Goal: Information Seeking & Learning: Understand process/instructions

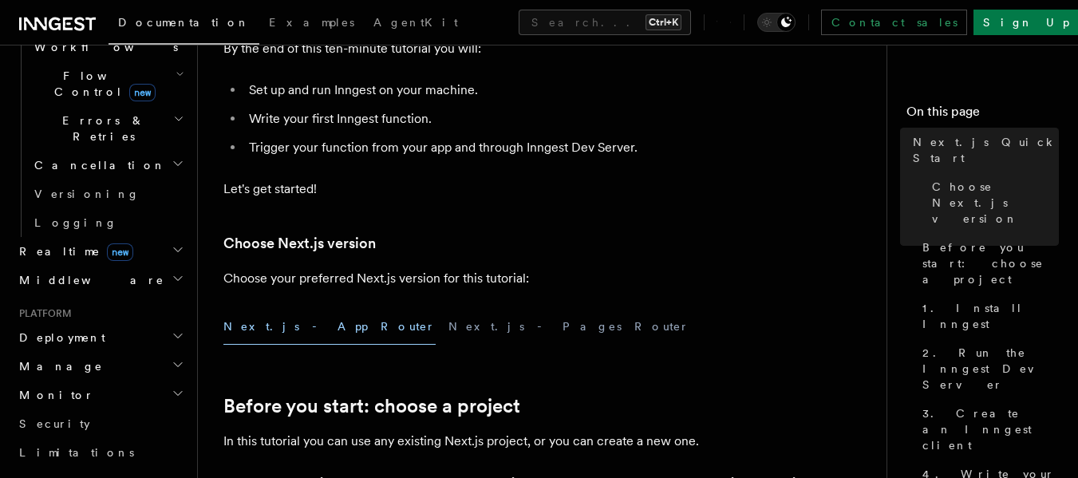
scroll to position [549, 0]
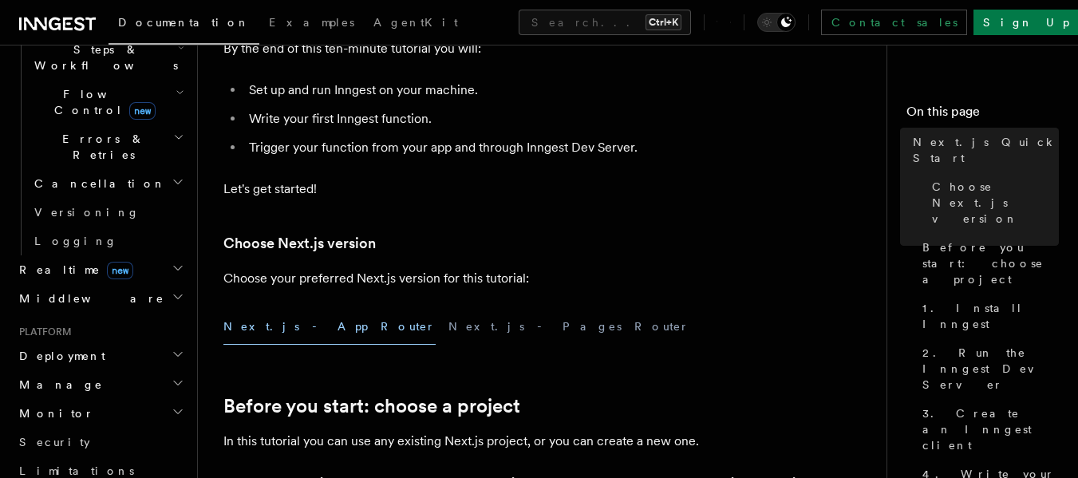
click at [145, 342] on h2 "Deployment" at bounding box center [100, 356] width 175 height 29
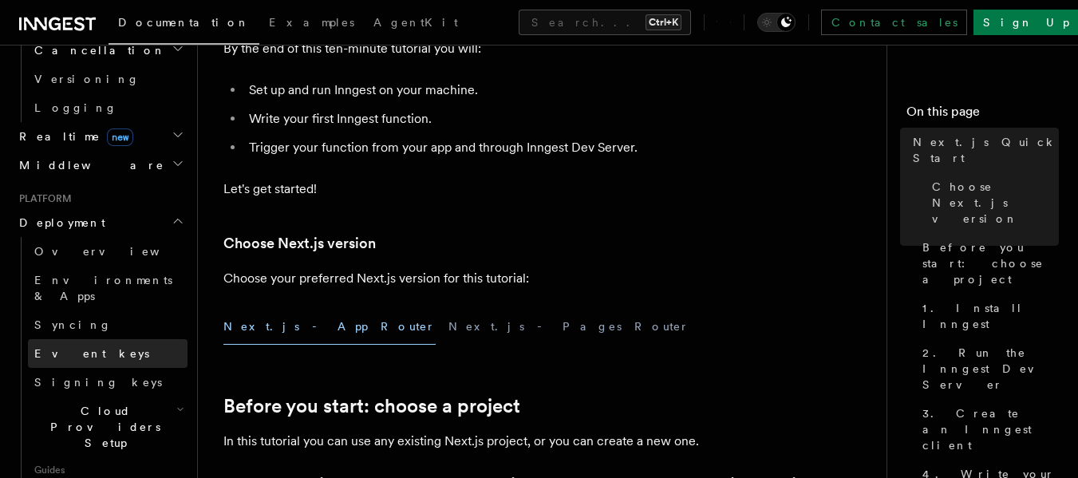
scroll to position [691, 0]
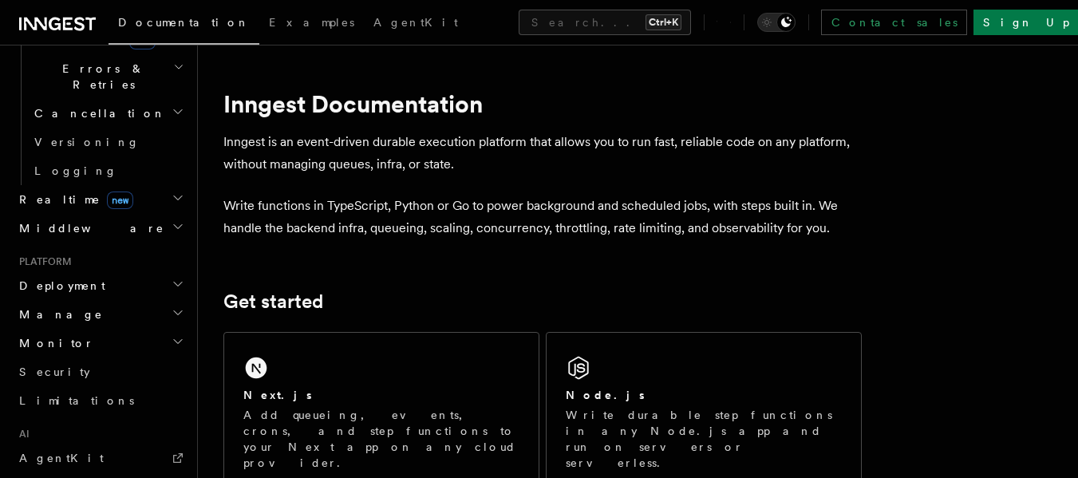
scroll to position [619, 0]
click at [172, 278] on icon "button" at bounding box center [178, 284] width 13 height 13
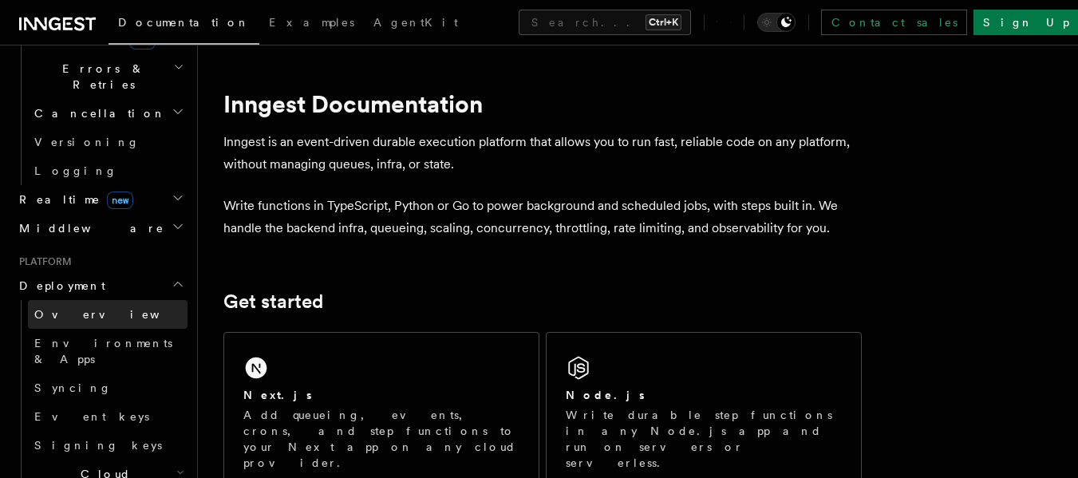
click at [69, 308] on span "Overview" at bounding box center [116, 314] width 164 height 13
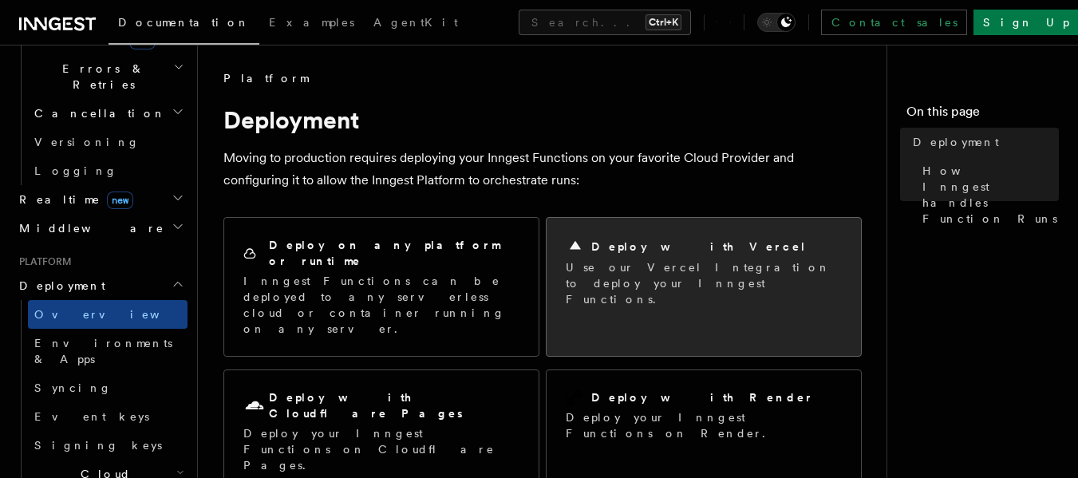
click at [712, 271] on p "Use our Vercel Integration to deploy your Inngest Functions." at bounding box center [704, 283] width 276 height 48
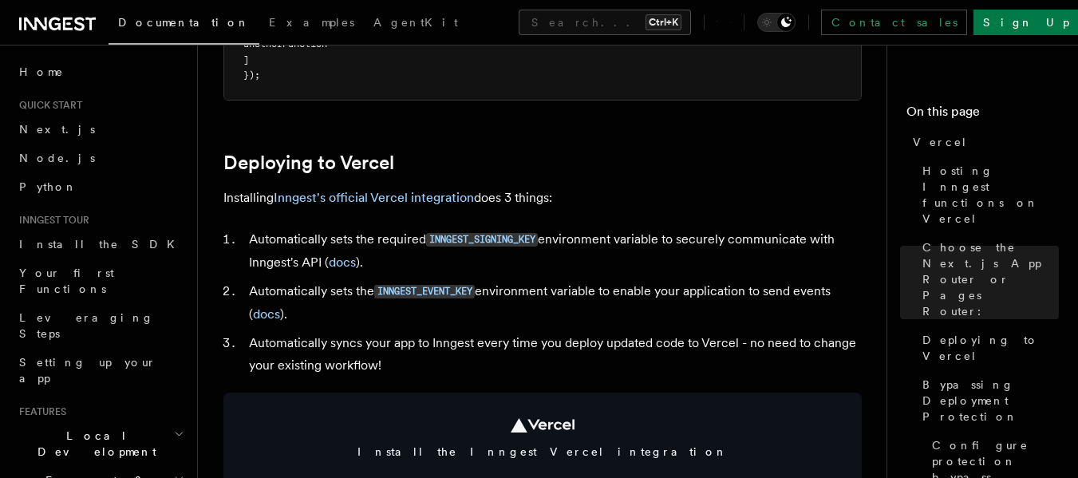
scroll to position [636, 0]
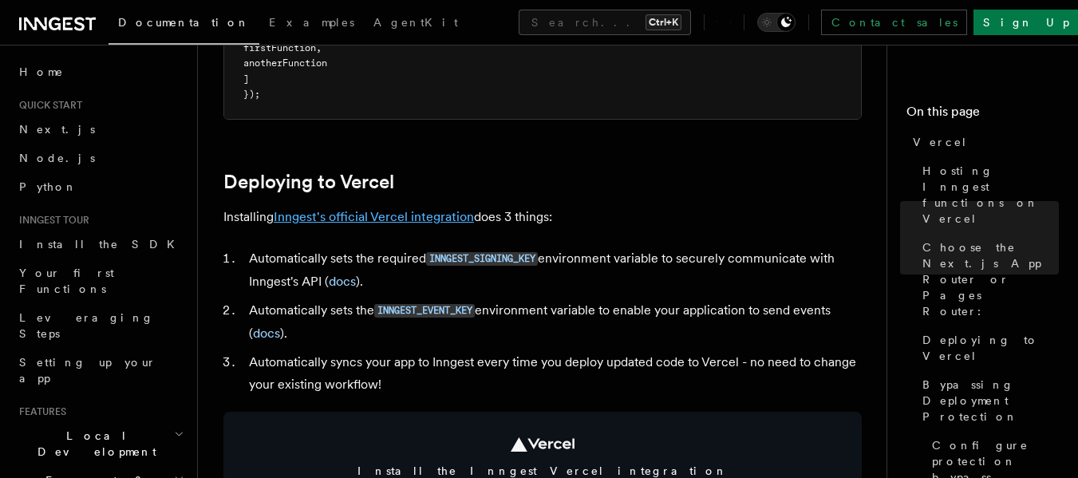
click at [373, 213] on link "Inngest's official Vercel integration" at bounding box center [374, 216] width 200 height 15
